Goal: Task Accomplishment & Management: Manage account settings

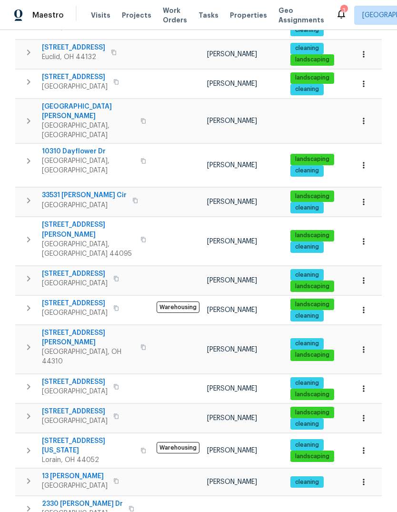
scroll to position [310, 0]
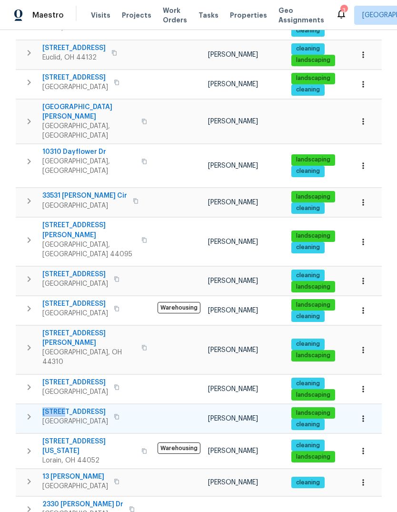
click at [114, 414] on icon "button" at bounding box center [116, 416] width 5 height 5
click at [111, 410] on button "button" at bounding box center [116, 416] width 11 height 13
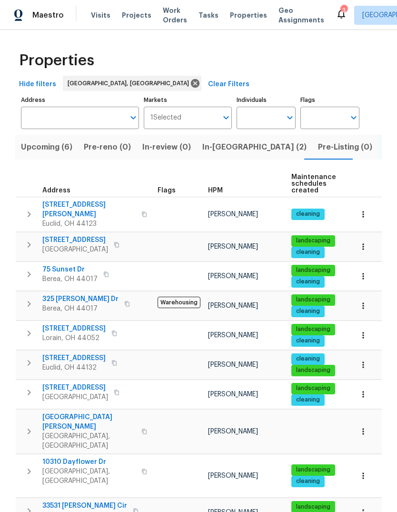
scroll to position [0, 0]
click at [98, 12] on span "Visits" at bounding box center [101, 15] width 20 height 10
